Goal: Task Accomplishment & Management: Manage account settings

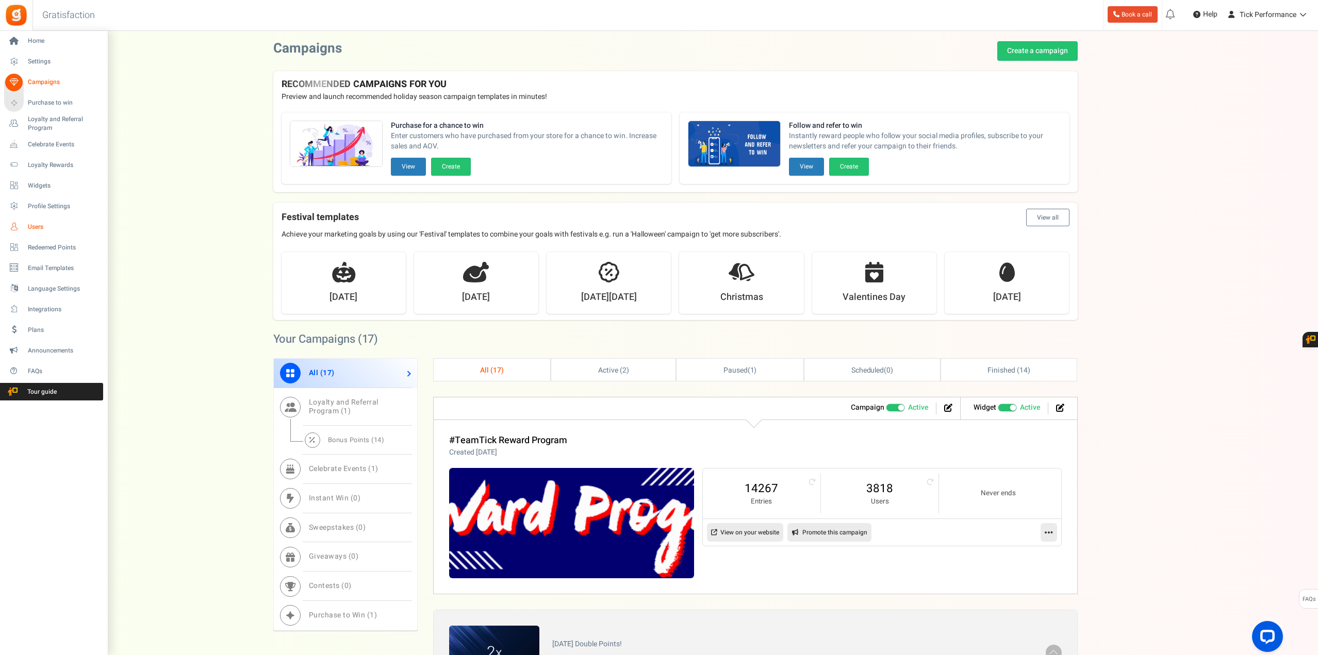
click at [40, 225] on span "Users" at bounding box center [64, 227] width 72 height 9
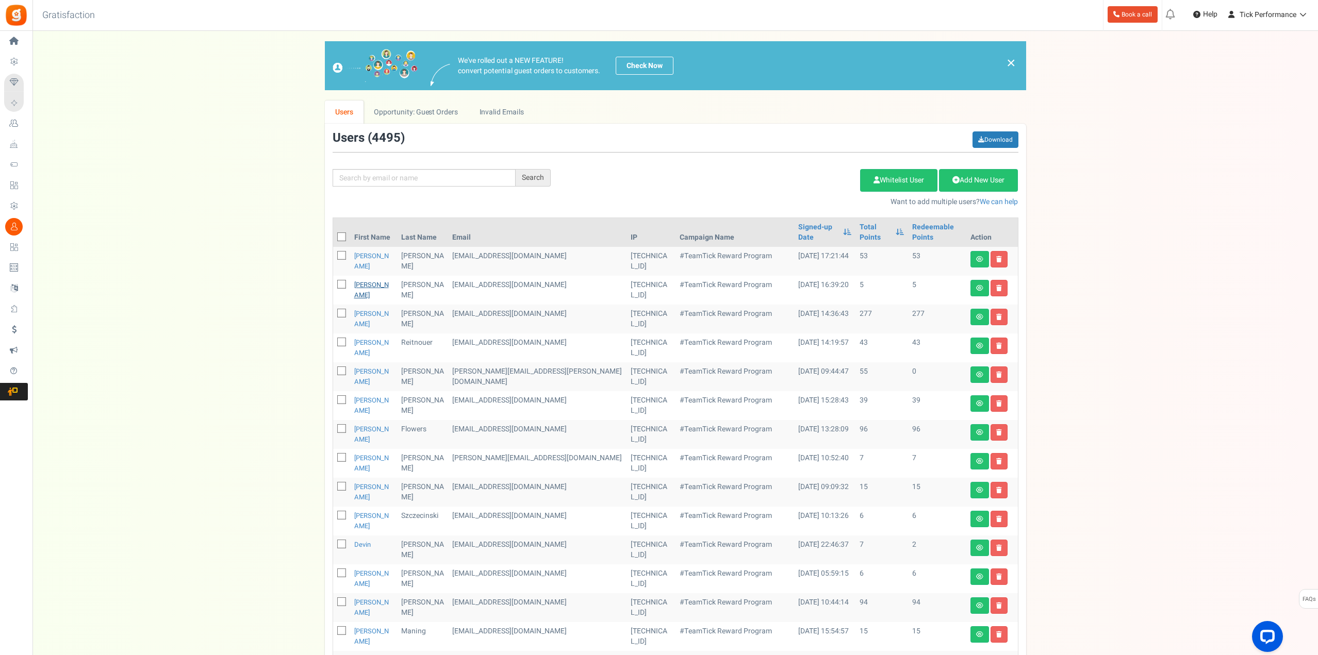
click at [368, 280] on link "[PERSON_NAME]" at bounding box center [371, 290] width 35 height 20
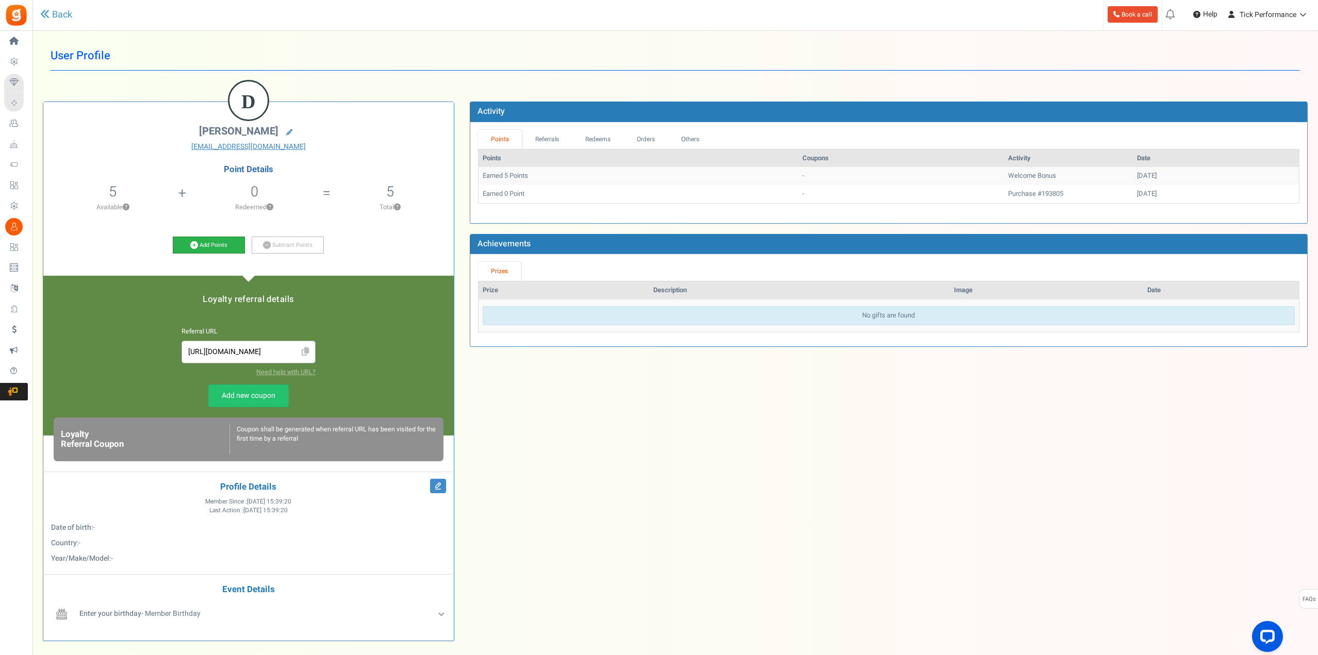
click at [197, 243] on link "Add Points" at bounding box center [209, 246] width 72 height 18
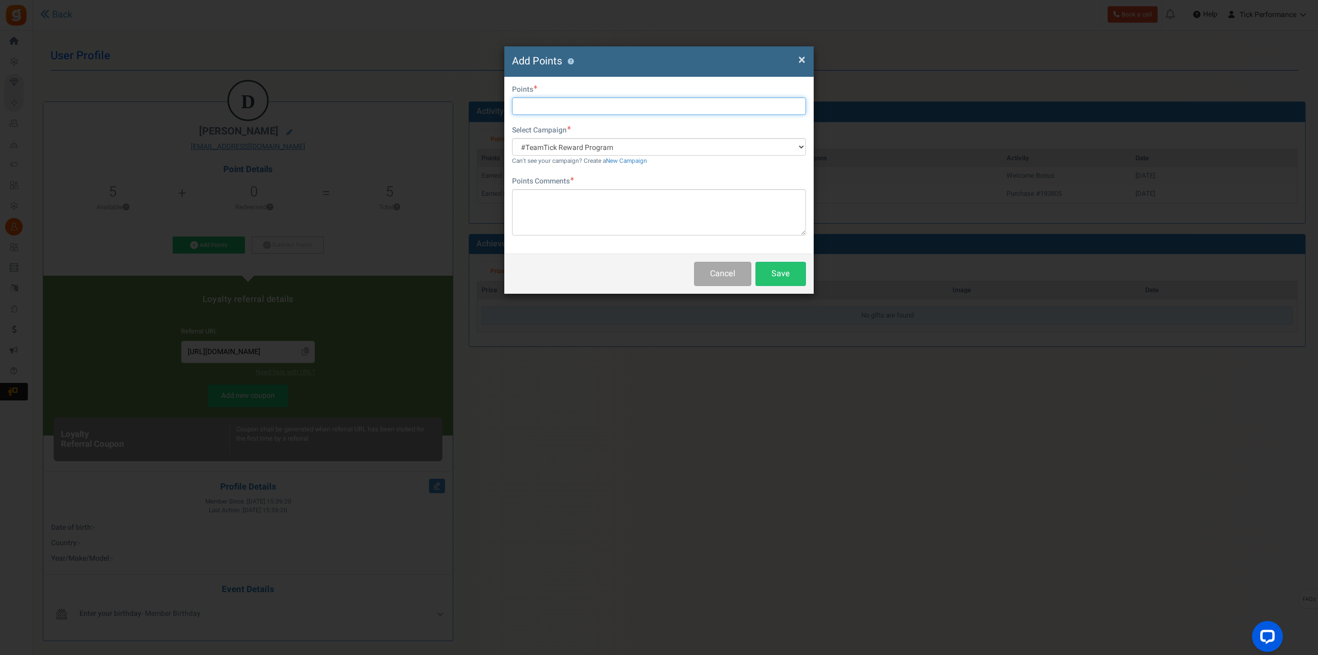
click at [532, 112] on input "text" at bounding box center [659, 106] width 294 height 18
type input "80"
click at [579, 148] on select "#TeamTick Reward Program" at bounding box center [659, 147] width 294 height 18
click at [556, 216] on textarea at bounding box center [659, 212] width 294 height 46
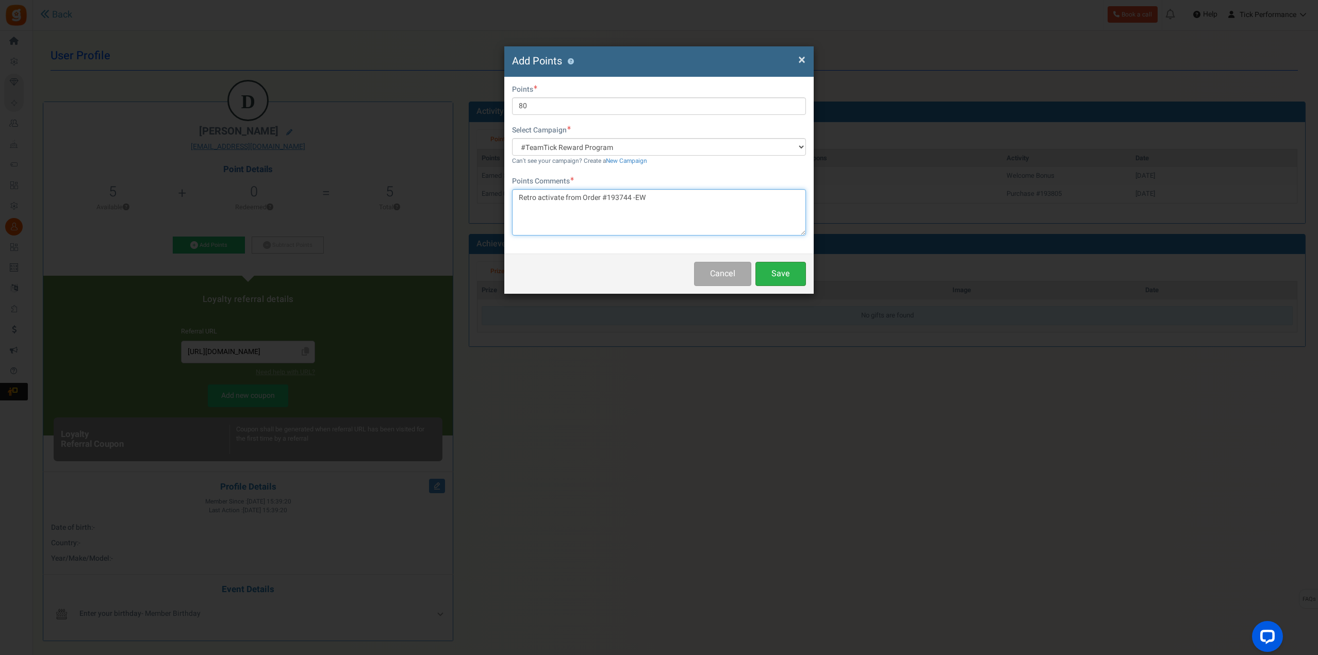
type textarea "Retro activate from Order #193744 -EW"
click at [774, 276] on button "Save" at bounding box center [780, 274] width 51 height 24
